Goal: Task Accomplishment & Management: Manage account settings

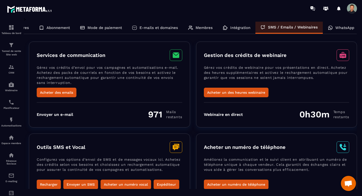
scroll to position [0, 30]
click at [332, 27] on div "WhatsApp" at bounding box center [339, 28] width 36 height 12
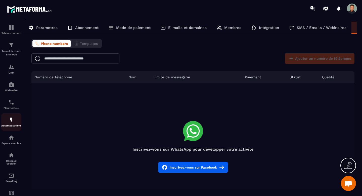
click at [10, 122] on img at bounding box center [11, 120] width 6 height 6
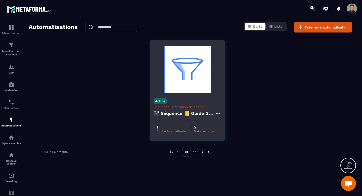
click at [185, 107] on p "Séquence Génération de Leads" at bounding box center [187, 107] width 67 height 4
click at [173, 122] on div "1 Contacts en attente 5 Mails installés" at bounding box center [187, 129] width 75 height 16
click at [176, 113] on h4 "🎬 Séquence 📒 Guide Gratuit “Renforcer votre centre” + Relances & Pré-offre" at bounding box center [184, 113] width 61 height 7
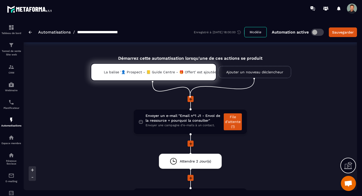
click at [350, 166] on icon at bounding box center [348, 165] width 8 height 8
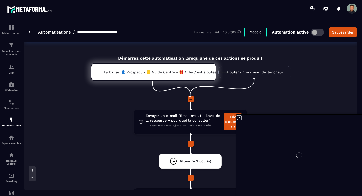
click at [31, 30] on div "**********" at bounding box center [74, 32] width 90 height 8
click at [30, 31] on img at bounding box center [30, 32] width 3 height 3
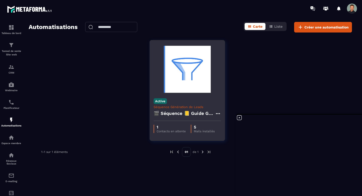
click at [204, 131] on p "Mails installés" at bounding box center [204, 131] width 21 height 4
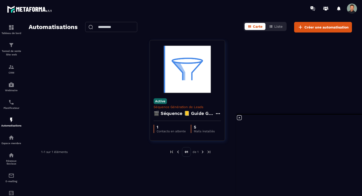
click at [240, 119] on icon at bounding box center [239, 117] width 6 height 6
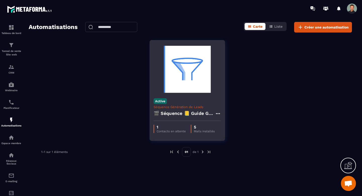
click at [197, 130] on p "Mails installés" at bounding box center [204, 131] width 21 height 4
click at [194, 116] on h4 "🎬 Séquence 📒 Guide Gratuit “Renforcer votre centre” + Relances & Pré-offre" at bounding box center [184, 113] width 61 height 7
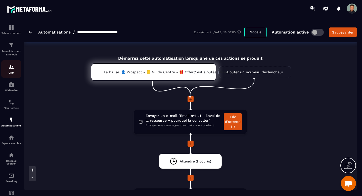
click at [10, 73] on p "CRM" at bounding box center [11, 72] width 20 height 3
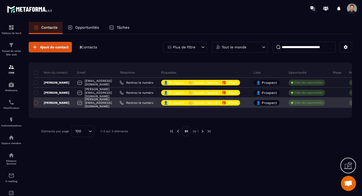
click at [34, 102] on span at bounding box center [36, 103] width 4 height 4
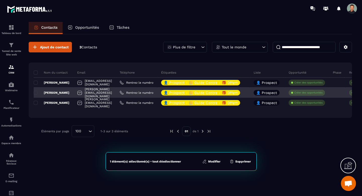
click at [37, 90] on p "[PERSON_NAME]" at bounding box center [52, 92] width 36 height 4
